Goal: Task Accomplishment & Management: Complete application form

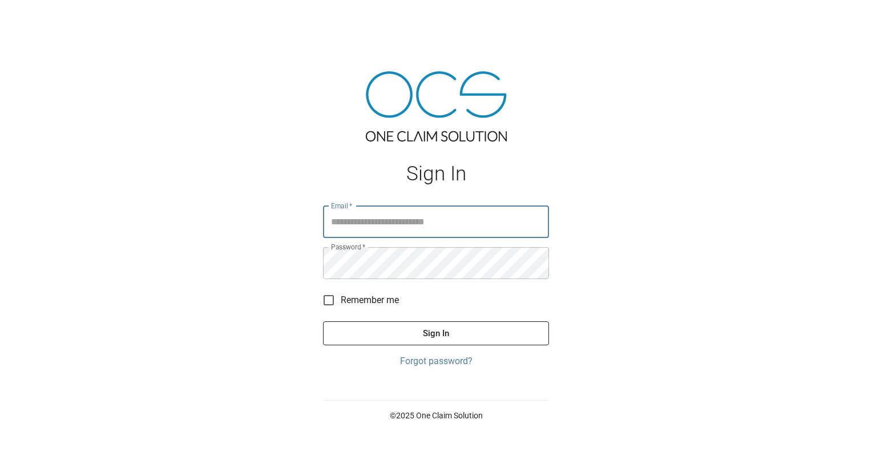
type input "**********"
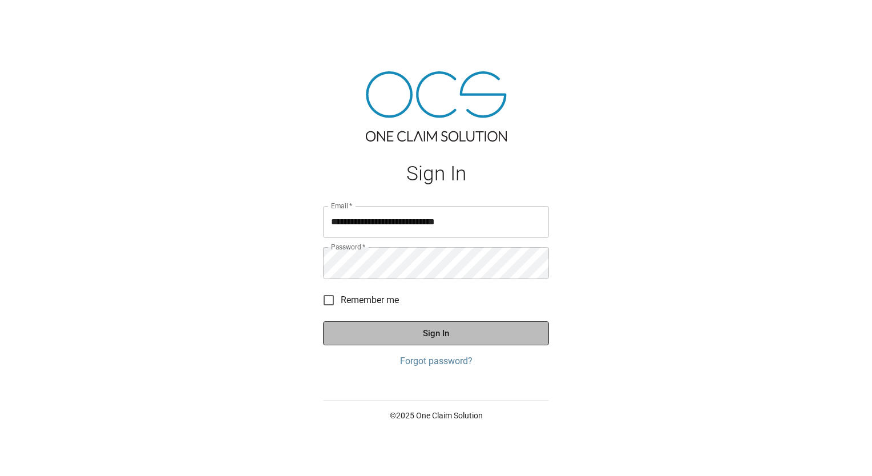
click at [422, 334] on button "Sign In" at bounding box center [436, 333] width 226 height 24
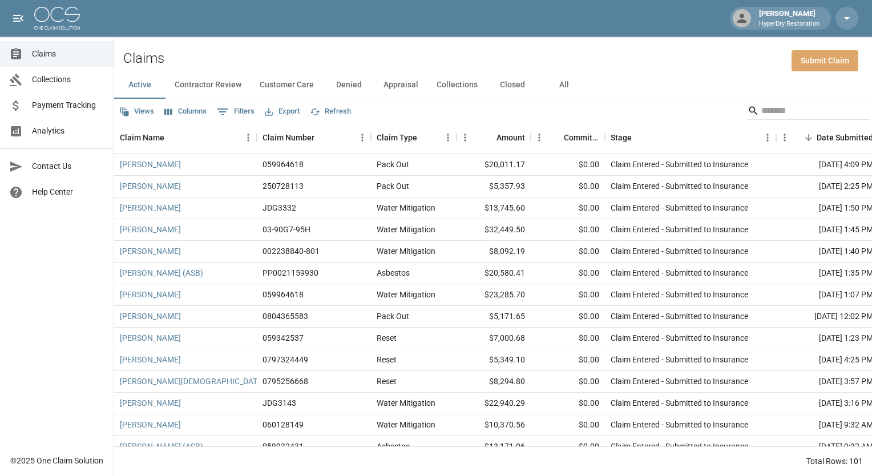
click at [818, 58] on link "Submit Claim" at bounding box center [825, 60] width 67 height 21
